Goal: Navigation & Orientation: Find specific page/section

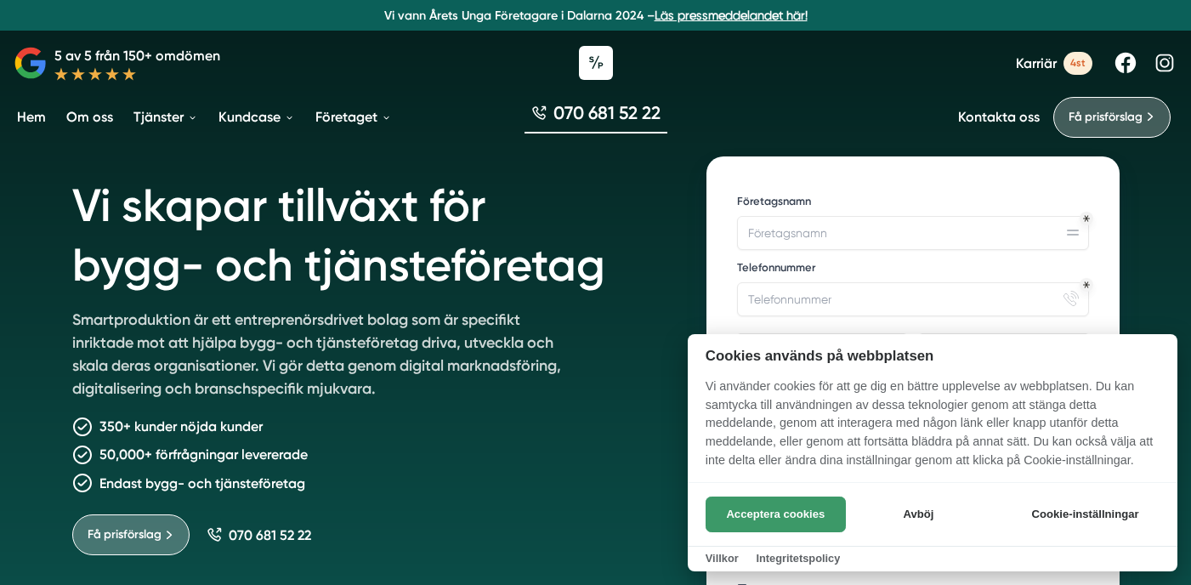
click at [806, 515] on button "Acceptera cookies" at bounding box center [776, 515] width 140 height 36
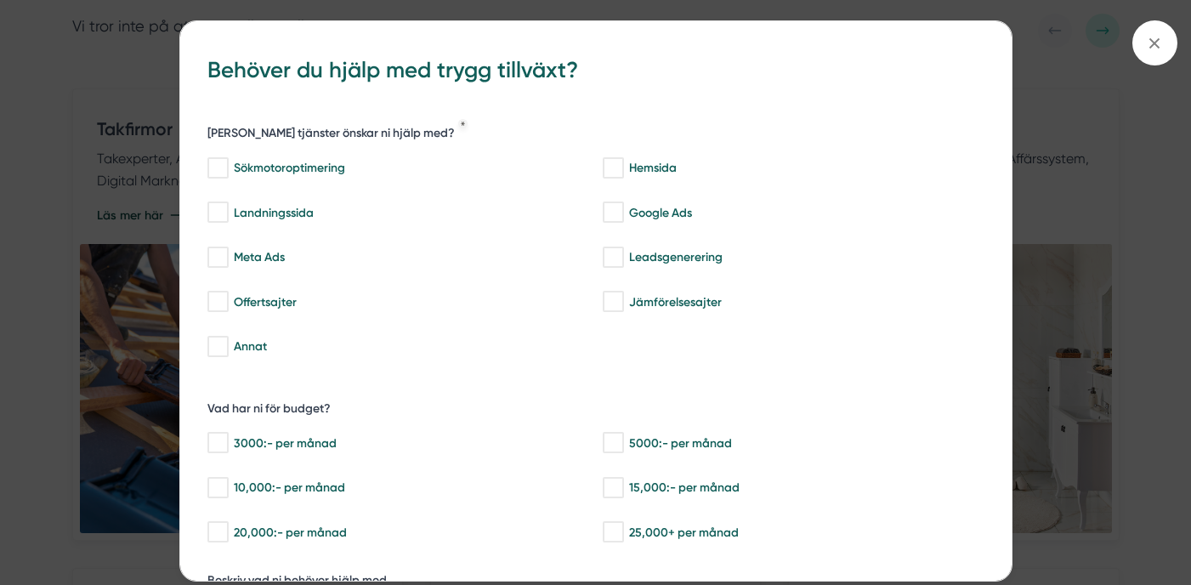
scroll to position [402, 0]
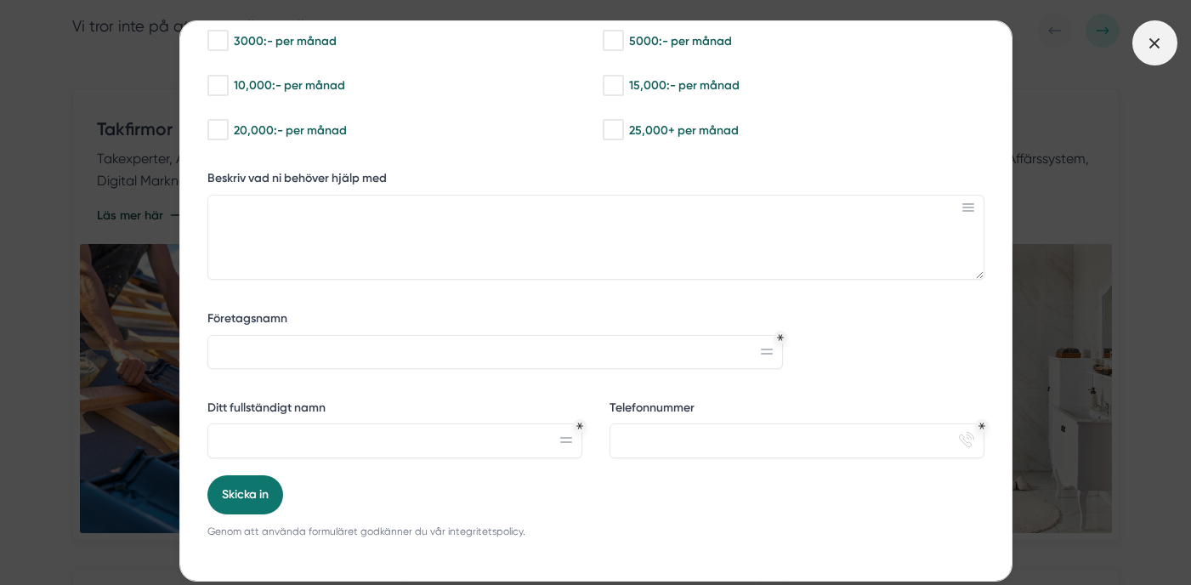
click at [1161, 45] on icon at bounding box center [1155, 43] width 19 height 19
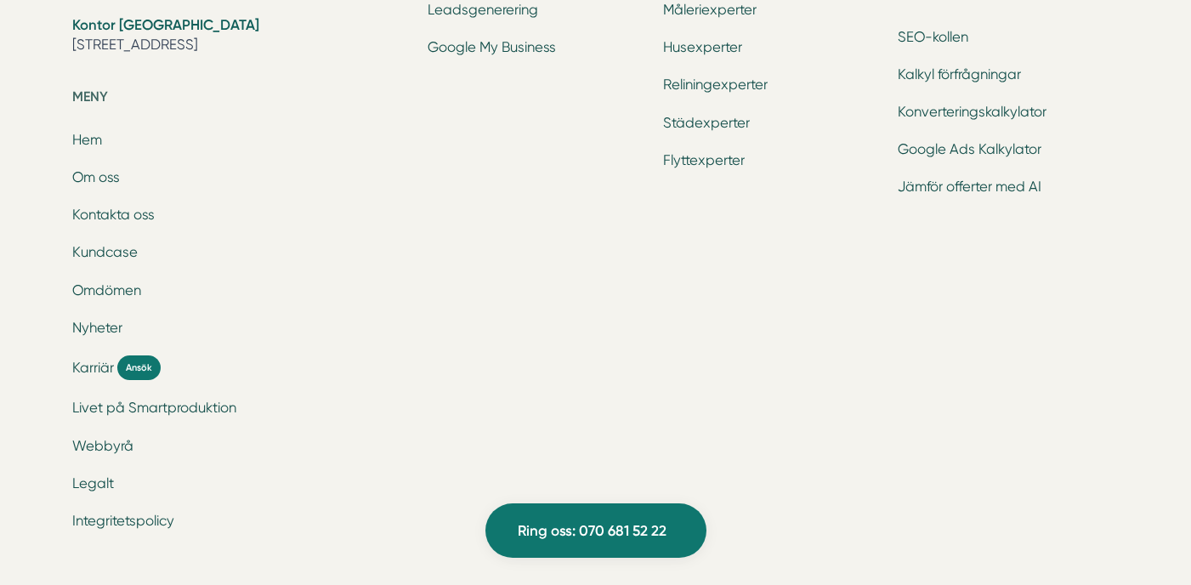
scroll to position [5808, 0]
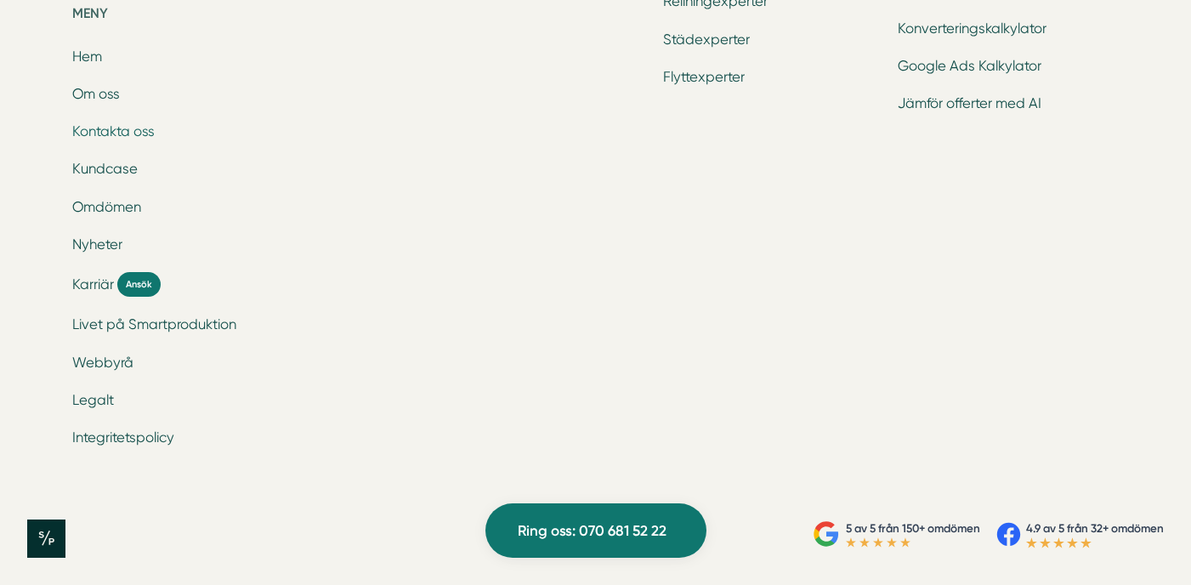
click at [122, 131] on link "Kontakta oss" at bounding box center [113, 131] width 82 height 16
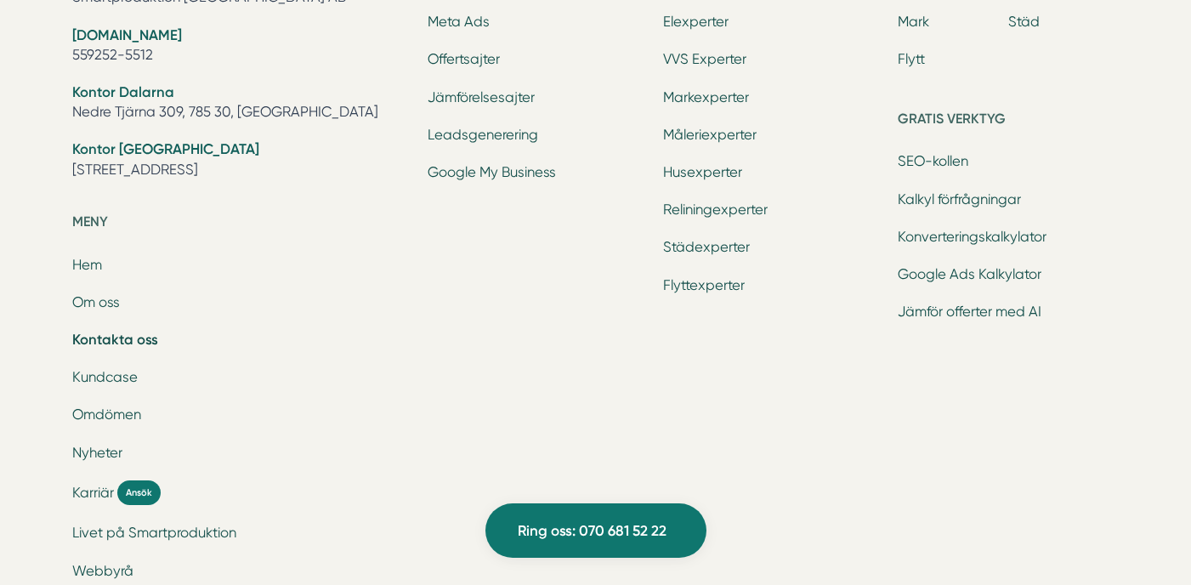
scroll to position [2452, 0]
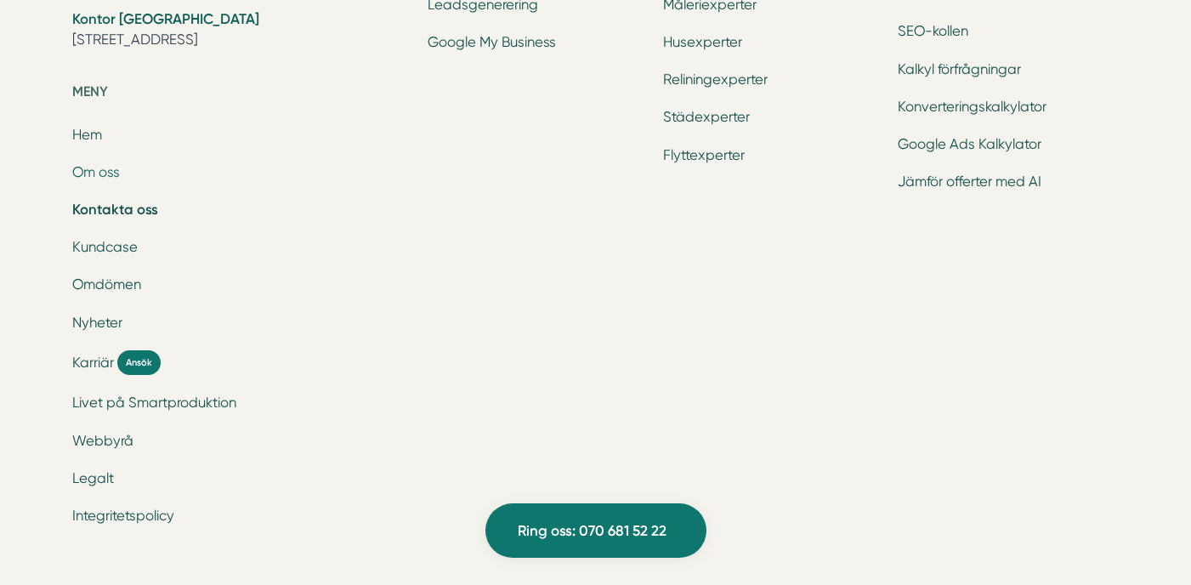
click at [113, 175] on link "Om oss" at bounding box center [96, 172] width 48 height 16
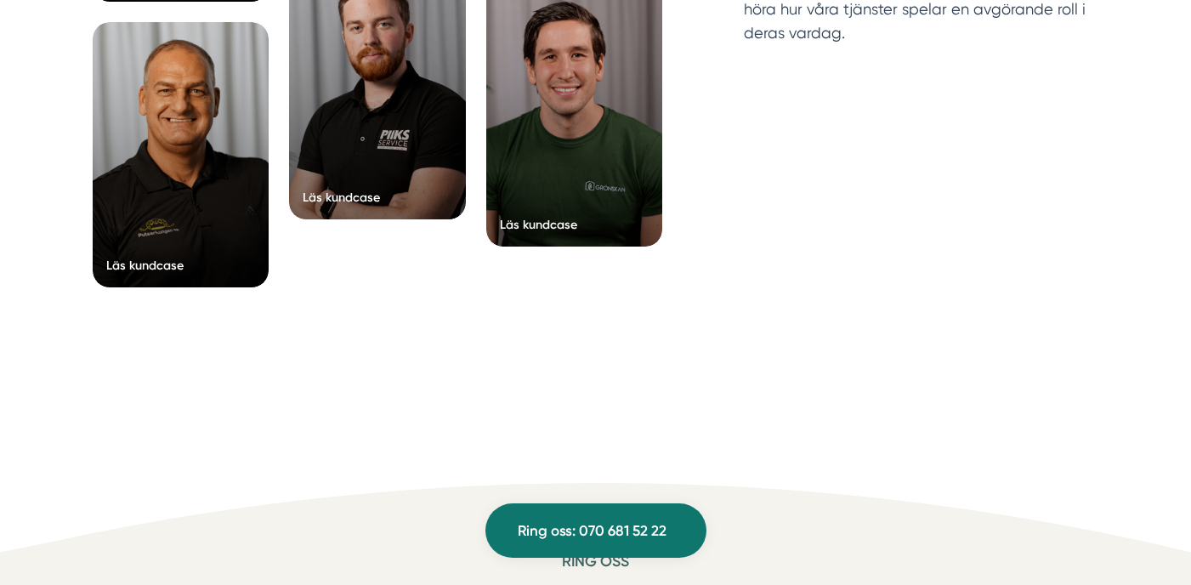
scroll to position [4319, 0]
